Goal: Transaction & Acquisition: Purchase product/service

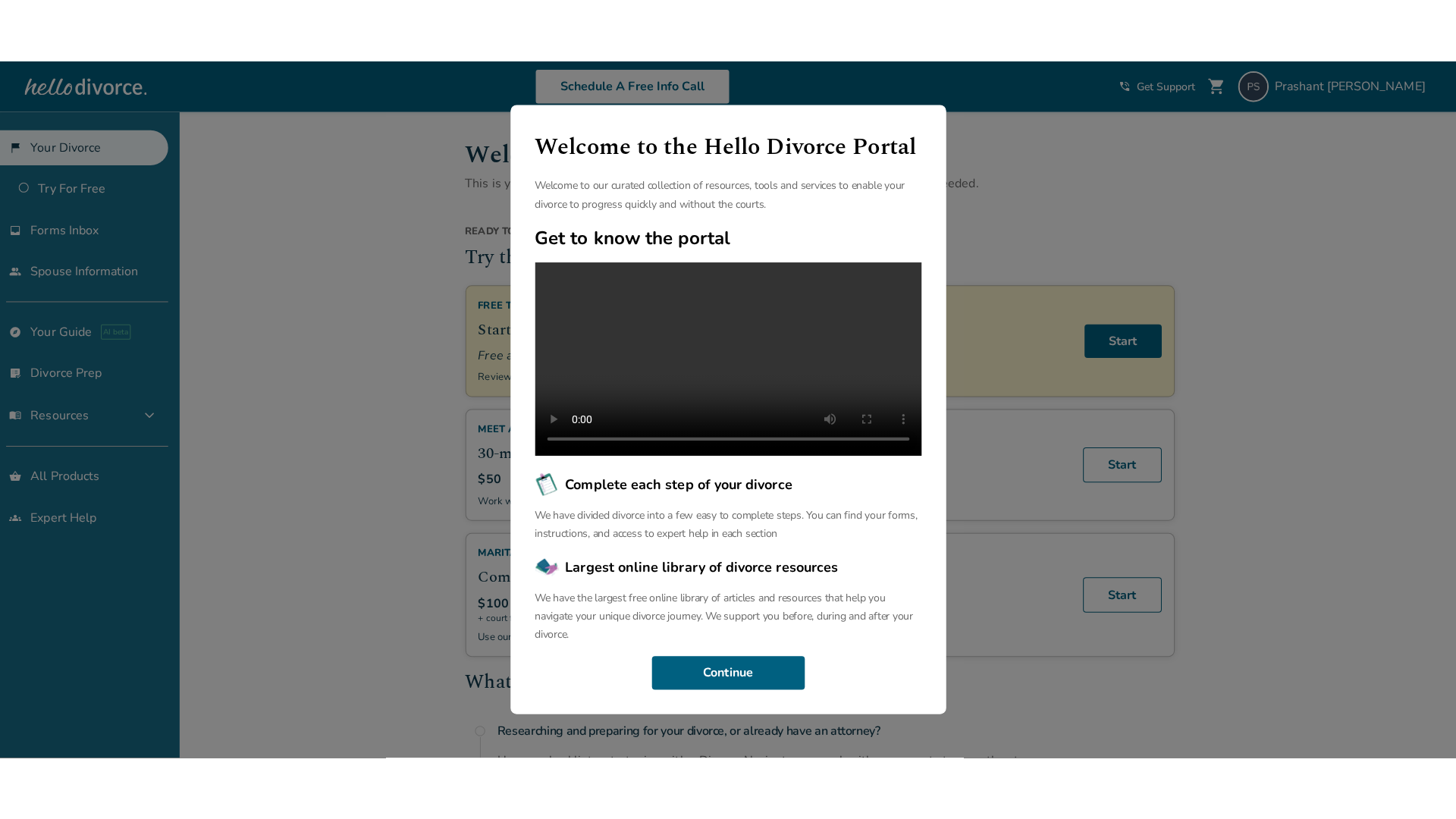
scroll to position [35, 0]
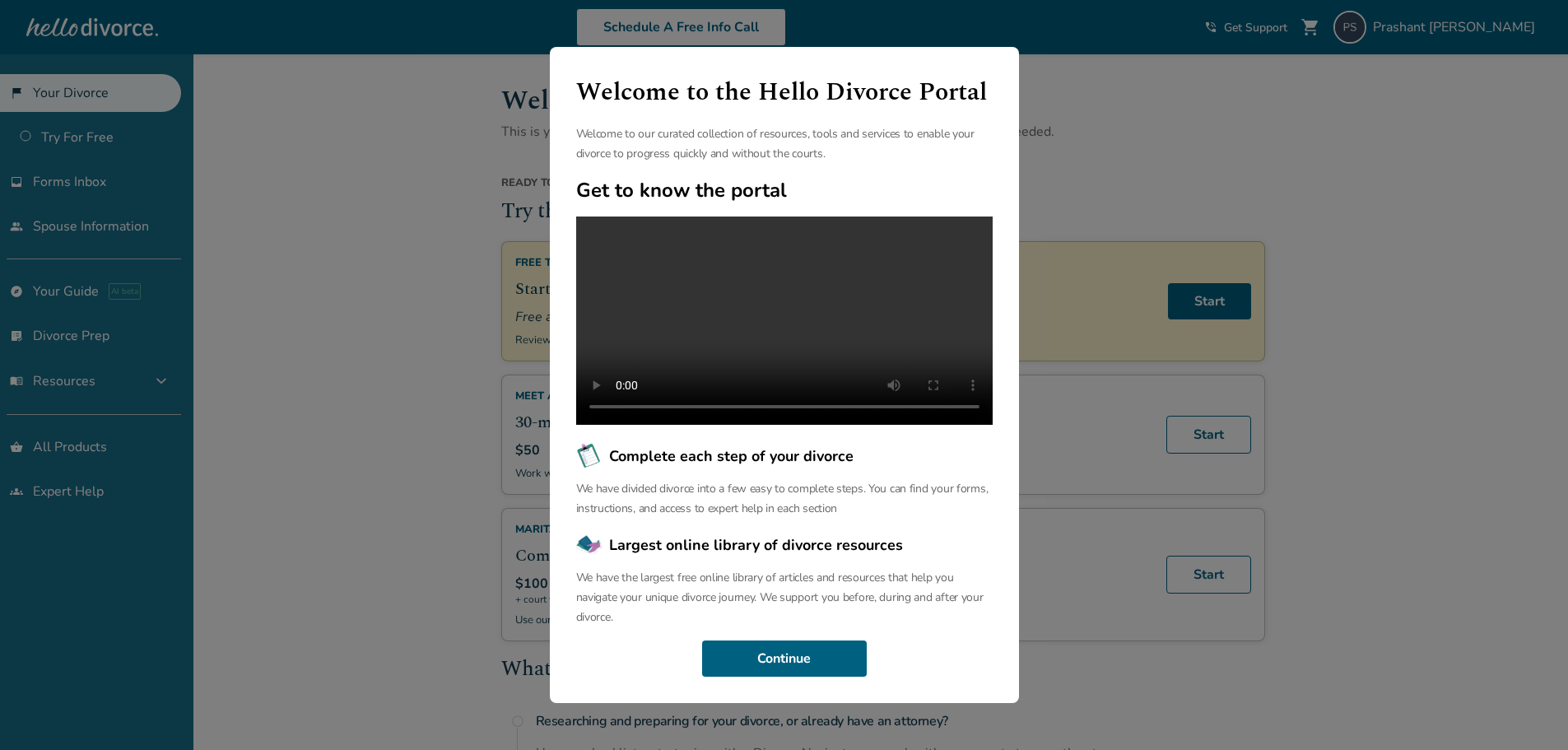
click at [860, 362] on video at bounding box center [784, 321] width 416 height 209
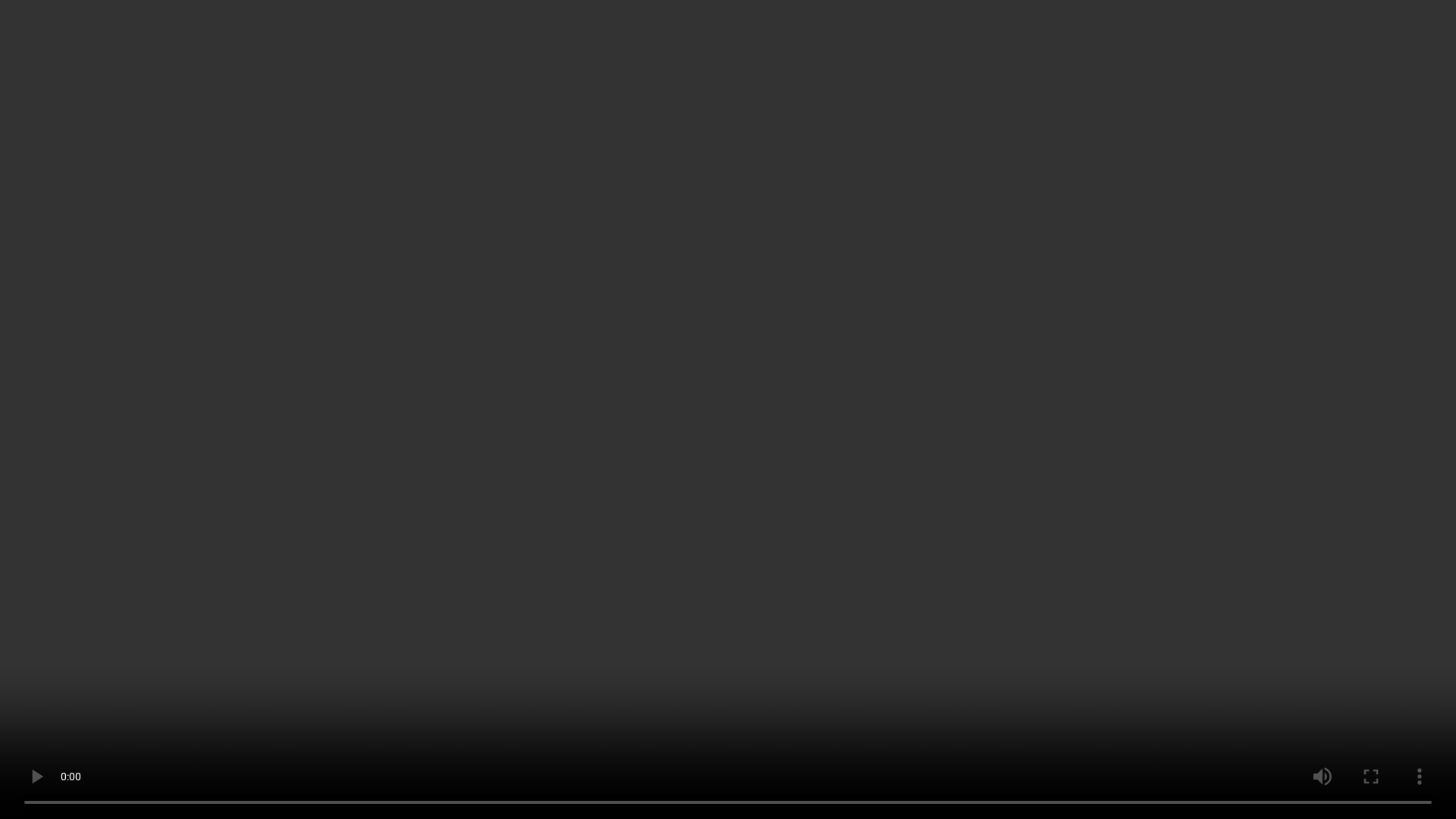
click at [982, 487] on video at bounding box center [728, 409] width 1456 height 819
click at [973, 316] on video at bounding box center [728, 409] width 1456 height 819
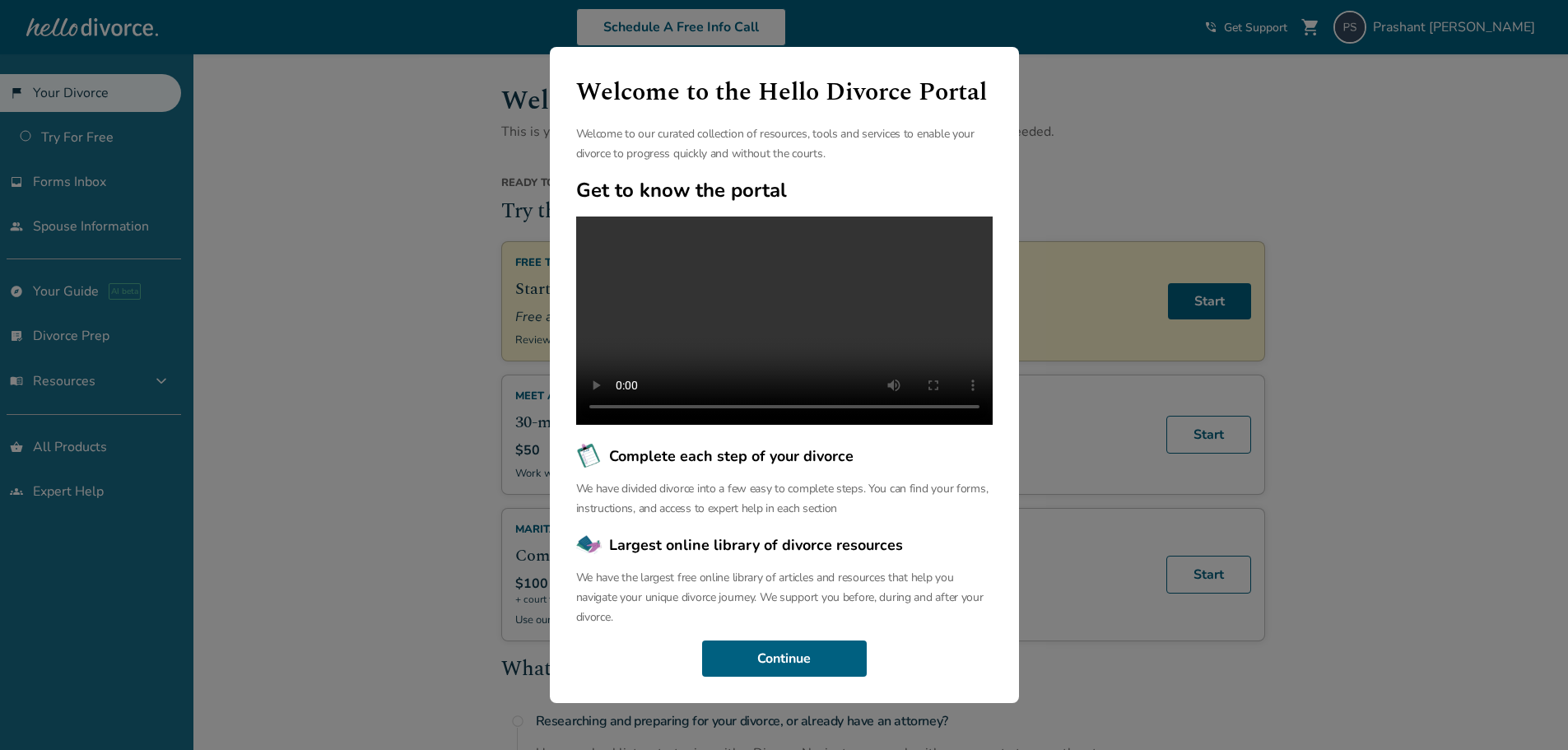
click at [1168, 133] on div "Welcome to the Hello Divorce Portal Welcome to our curated collection of resour…" at bounding box center [784, 375] width 1568 height 750
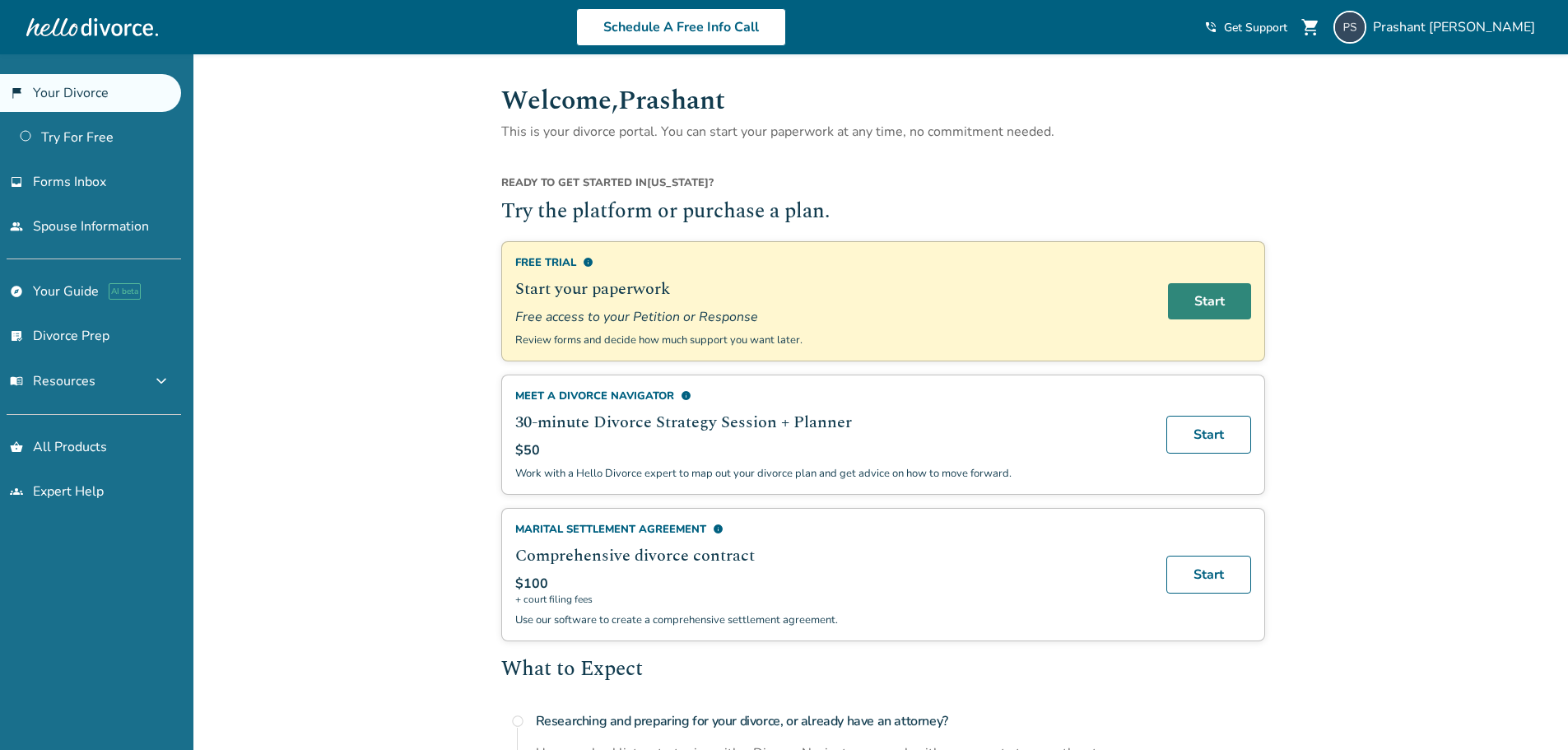
click at [1191, 298] on link "Start" at bounding box center [1209, 301] width 83 height 36
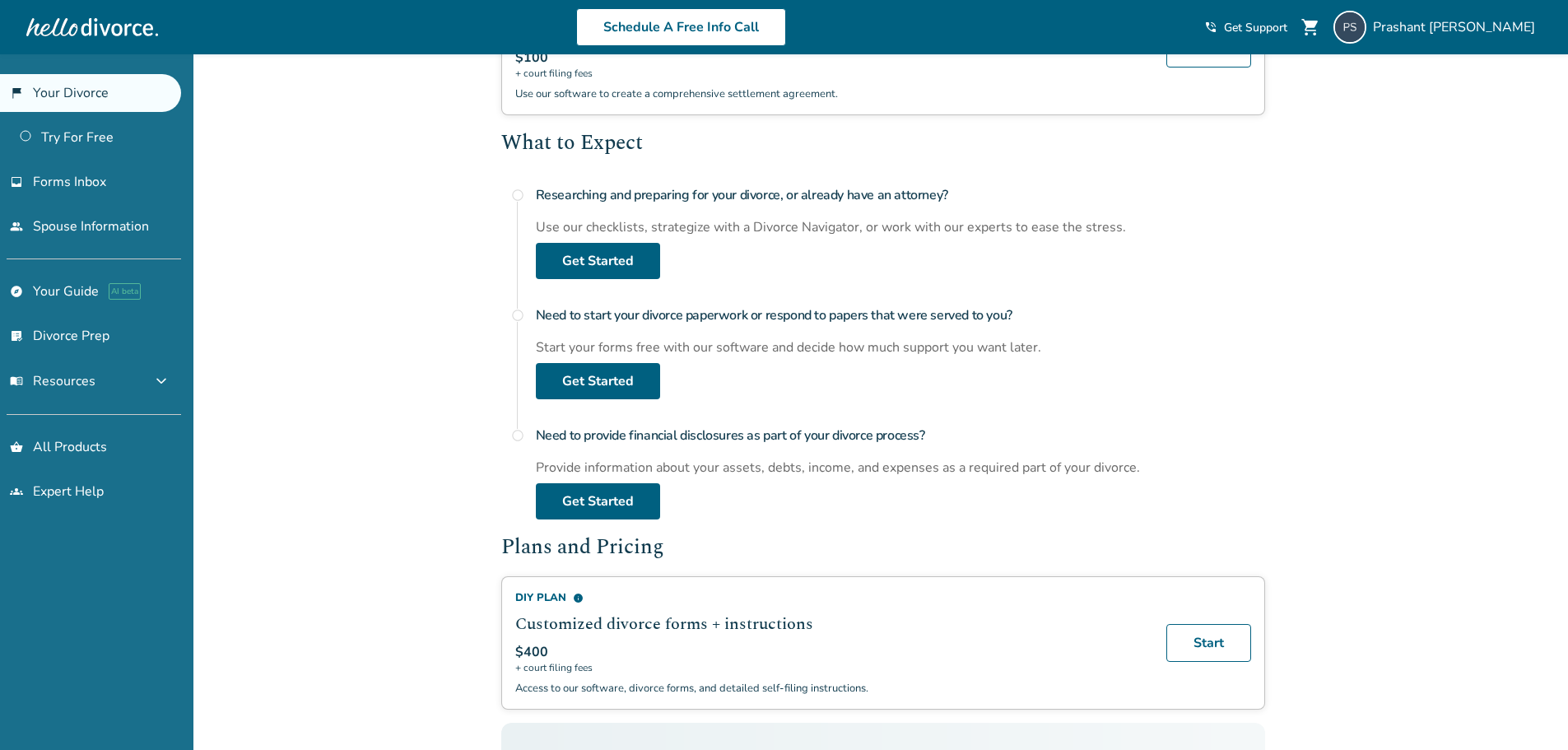
scroll to position [835, 0]
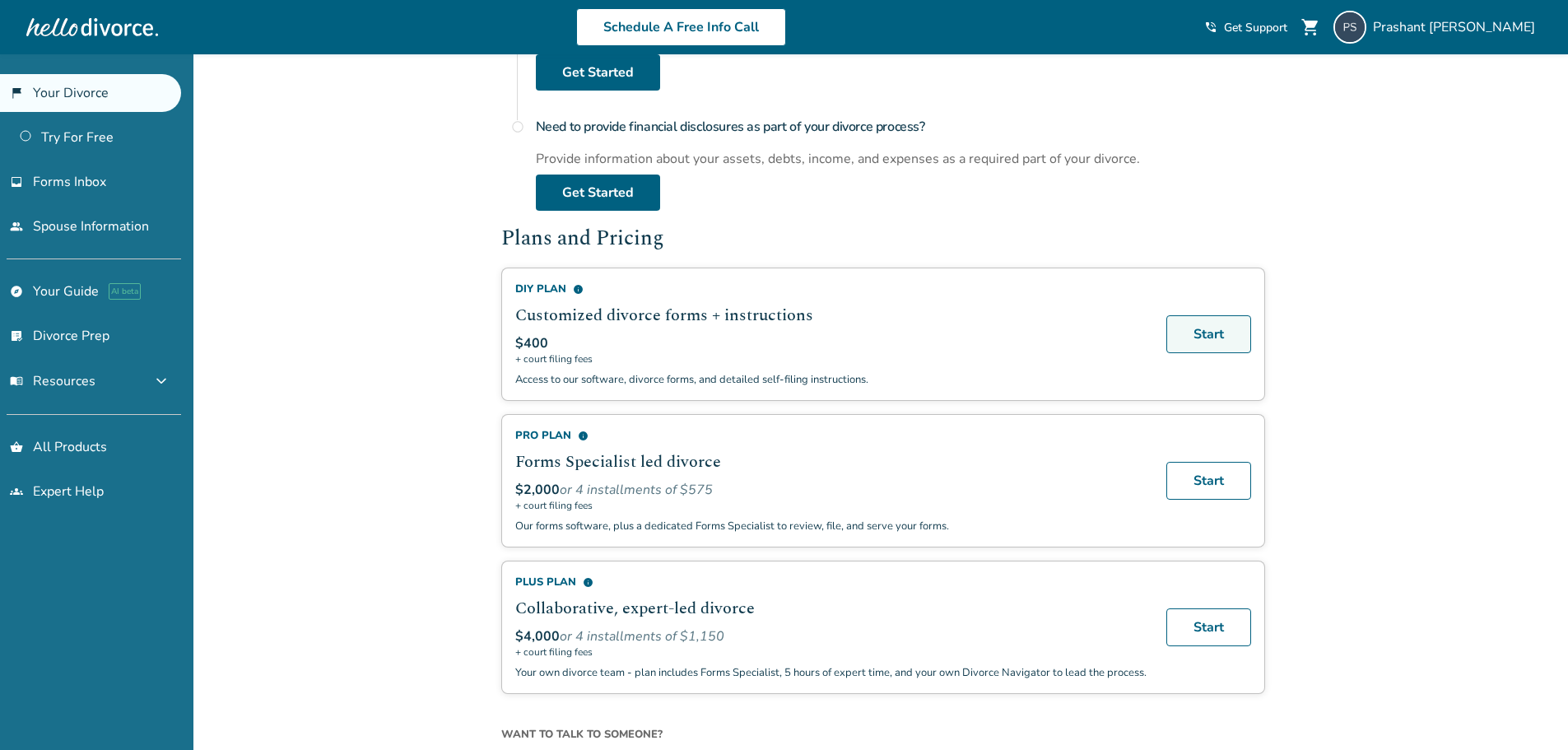
click at [1212, 327] on link "Start" at bounding box center [1209, 335] width 85 height 38
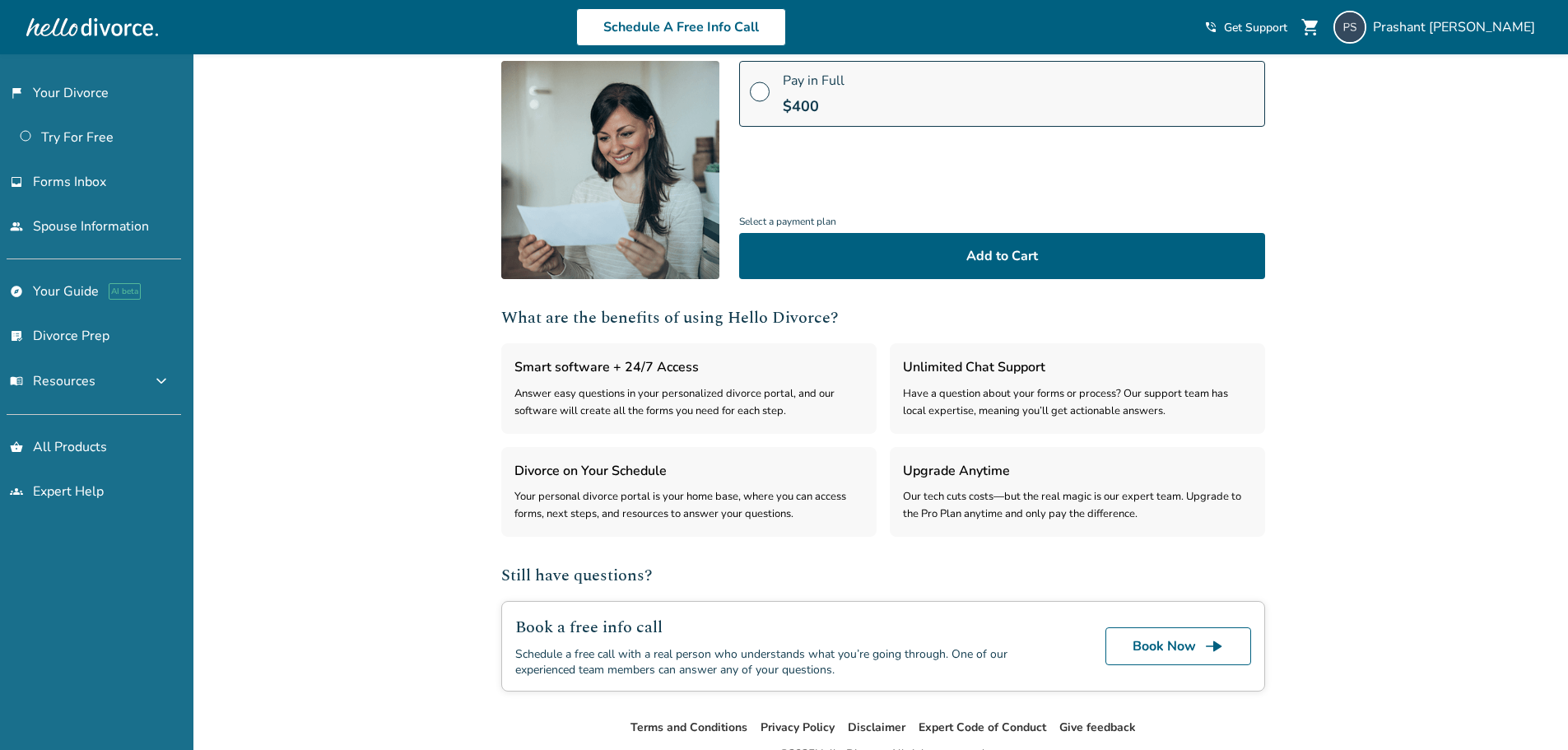
scroll to position [198, 0]
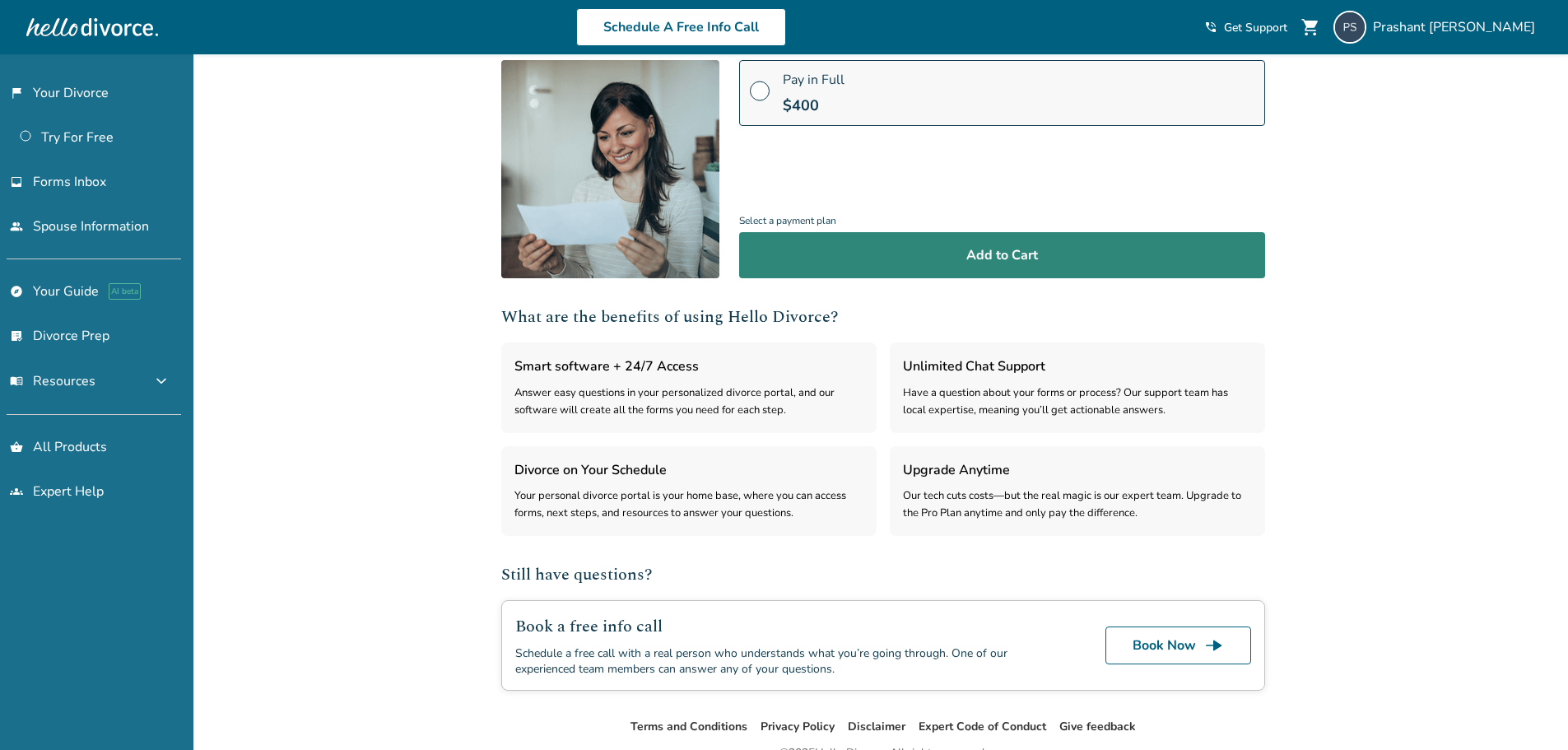
click at [990, 253] on button "Add to Cart" at bounding box center [1002, 254] width 526 height 46
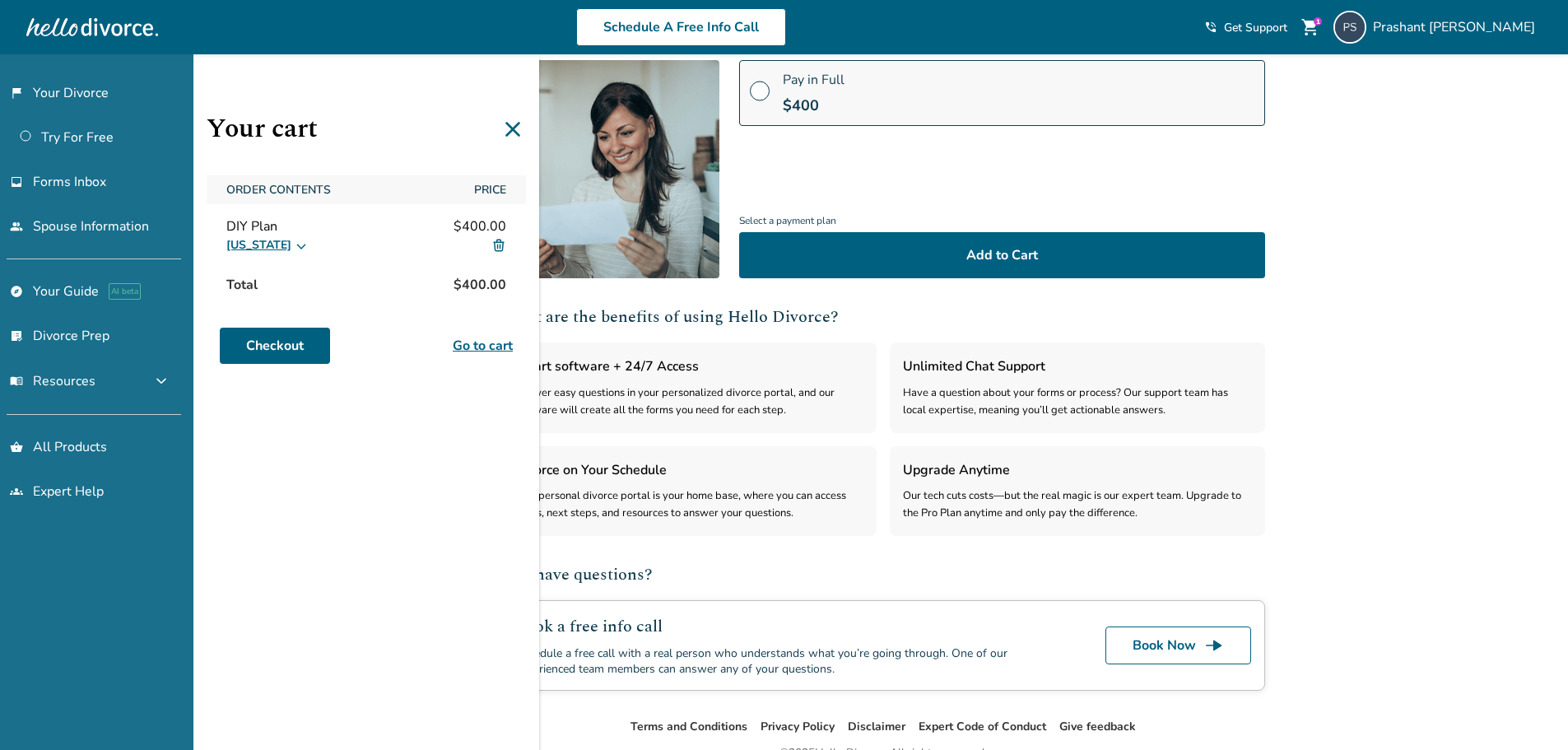
click at [521, 129] on icon at bounding box center [512, 129] width 26 height 26
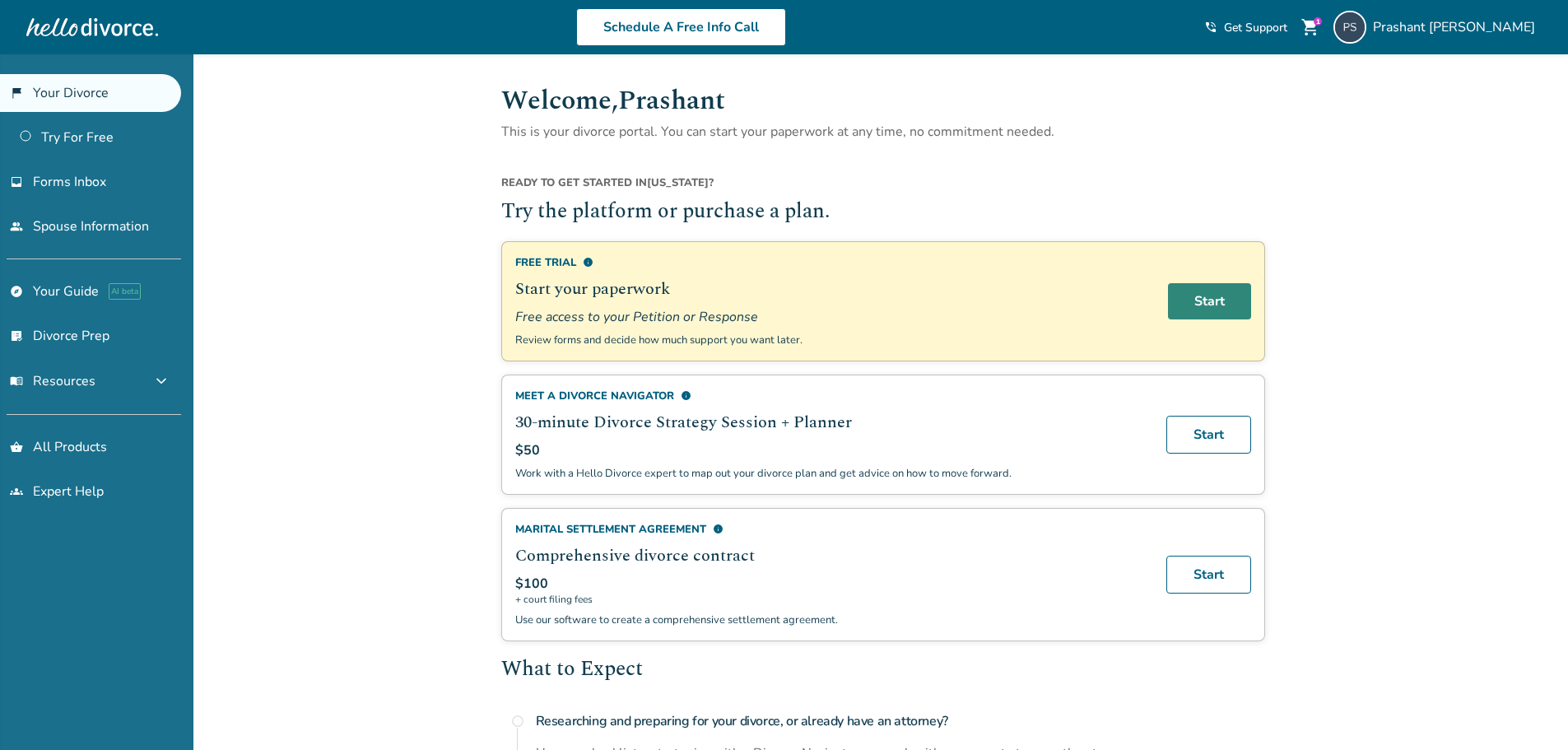
click at [1192, 308] on link "Start" at bounding box center [1209, 301] width 83 height 36
